Goal: Transaction & Acquisition: Purchase product/service

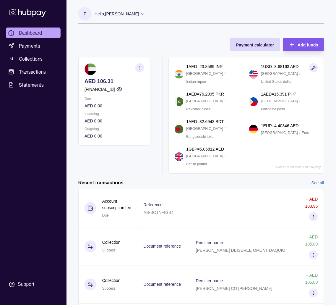
click at [298, 44] on div "Add funds" at bounding box center [299, 44] width 38 height 13
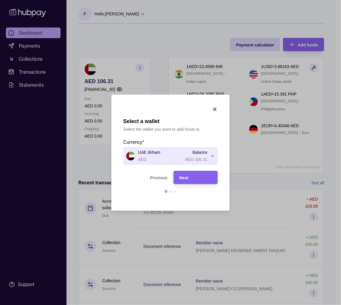
click at [216, 109] on icon "button" at bounding box center [215, 109] width 6 height 6
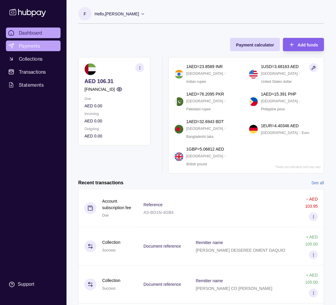
click at [36, 43] on span "Payments" at bounding box center [29, 45] width 21 height 7
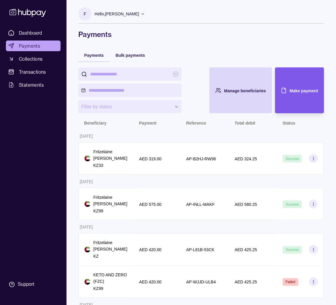
click at [301, 99] on div "Make payment" at bounding box center [295, 90] width 46 height 46
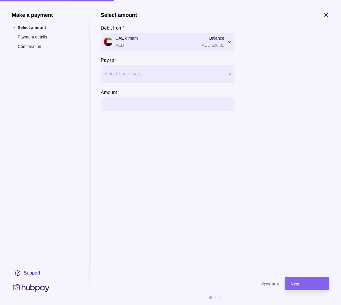
click at [170, 74] on div at bounding box center [163, 74] width 119 height 8
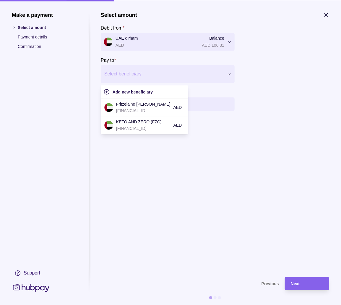
click at [141, 109] on p "[FINANCIAL_ID]" at bounding box center [143, 110] width 54 height 7
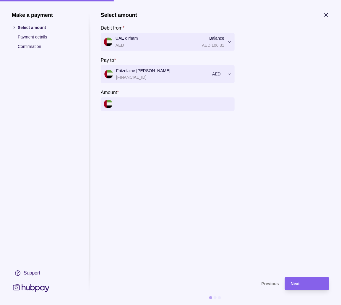
click at [143, 101] on input "Amount *" at bounding box center [174, 103] width 116 height 13
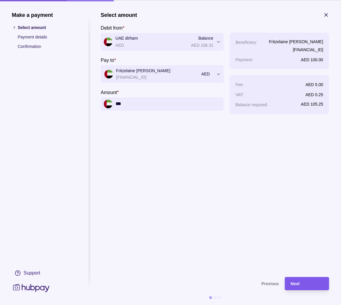
type input "***"
click at [306, 280] on div "Next" at bounding box center [307, 283] width 33 height 7
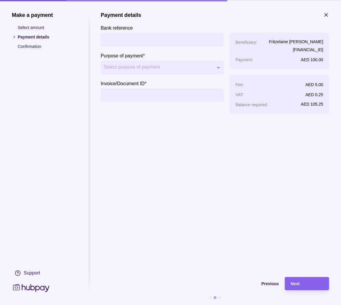
click at [138, 99] on input "Invoice/Document ID *" at bounding box center [162, 94] width 117 height 13
type input "***"
click at [307, 277] on div "Next" at bounding box center [302, 283] width 41 height 13
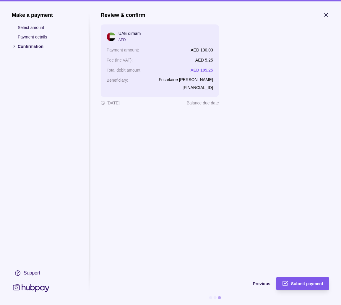
click at [309, 282] on span "Submit payment" at bounding box center [307, 284] width 32 height 5
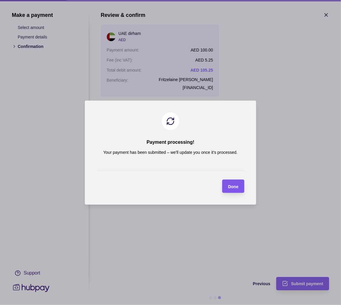
click at [236, 186] on span "Done" at bounding box center [233, 186] width 10 height 5
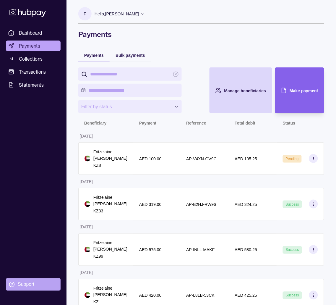
click at [21, 287] on div "Support" at bounding box center [26, 284] width 17 height 7
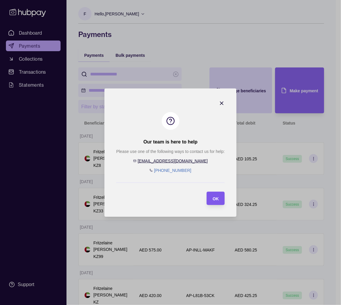
click at [214, 196] on span "OK" at bounding box center [216, 198] width 6 height 5
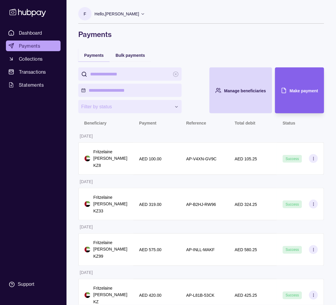
click at [46, 181] on div "Dashboard Payments Collections Transactions Statements Support" at bounding box center [33, 159] width 59 height 263
